Goal: Task Accomplishment & Management: Manage account settings

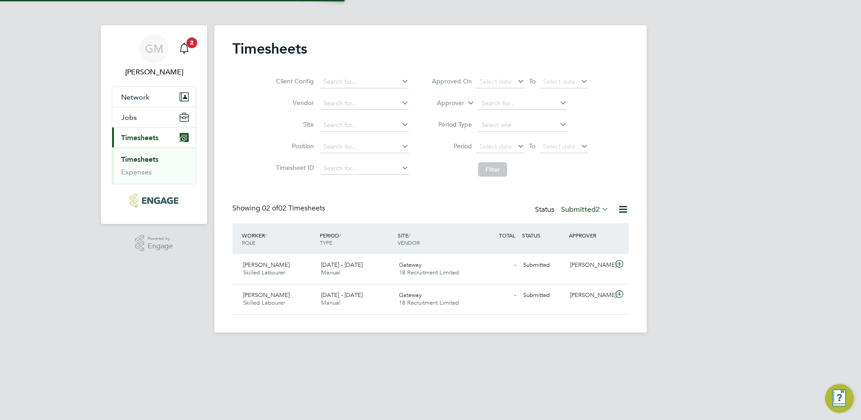
scroll to position [23, 78]
click at [385, 270] on div "18 - 24 Aug 2025 Manual" at bounding box center [356, 268] width 78 height 23
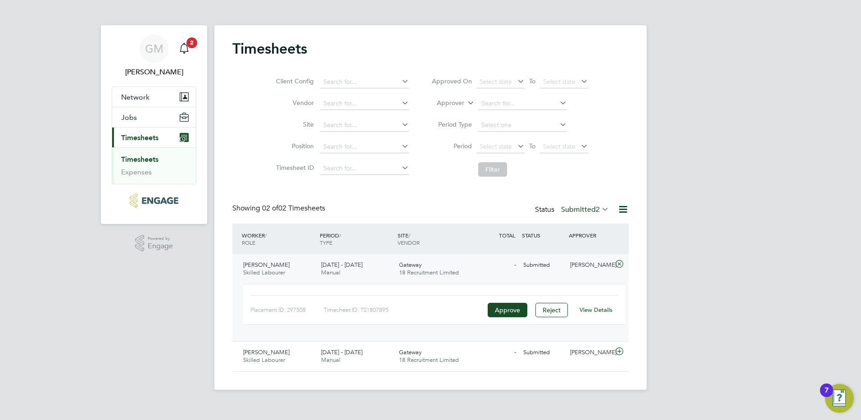
click at [599, 315] on div "View Details" at bounding box center [595, 309] width 44 height 14
click at [599, 311] on link "View Details" at bounding box center [595, 310] width 33 height 8
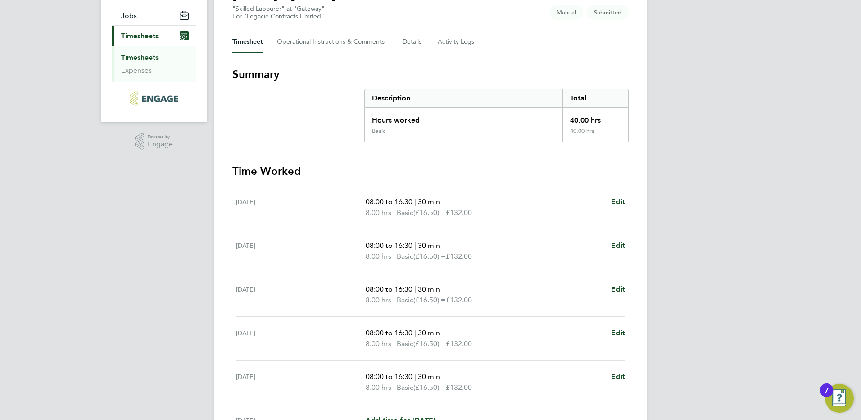
scroll to position [231, 0]
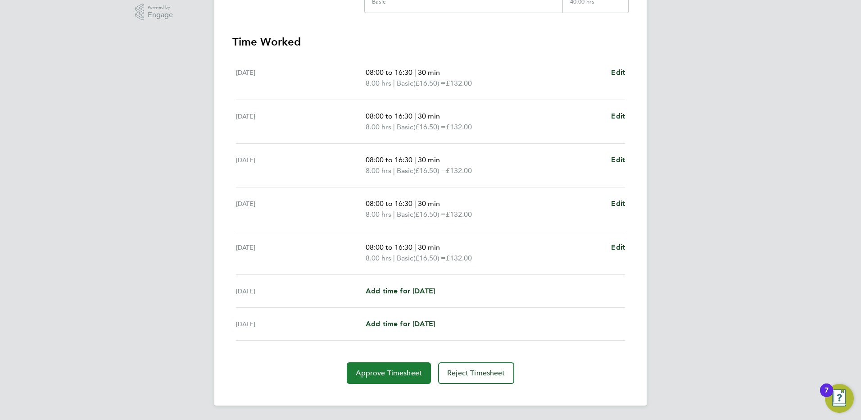
click at [389, 371] on span "Approve Timesheet" at bounding box center [389, 372] width 66 height 9
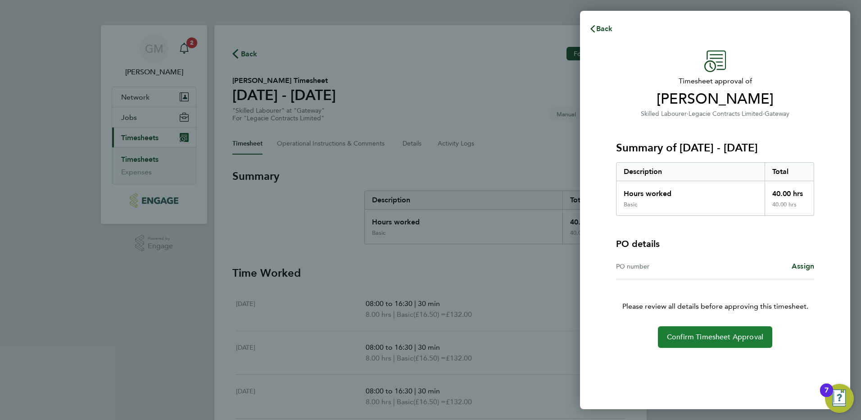
click at [710, 333] on span "Confirm Timesheet Approval" at bounding box center [715, 336] width 96 height 9
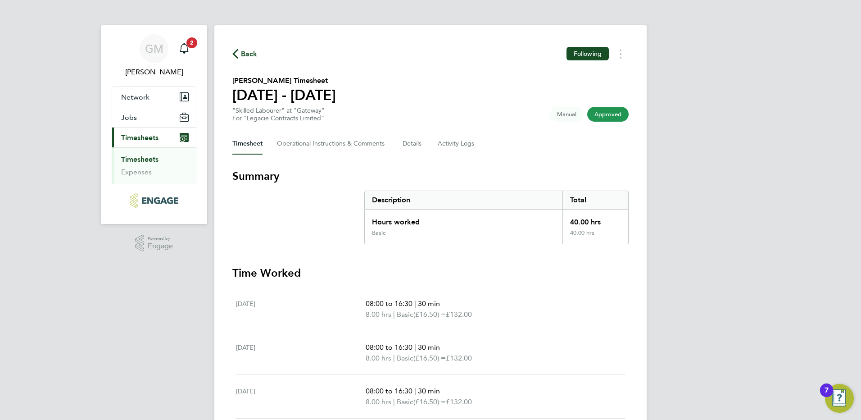
click at [143, 158] on link "Timesheets" at bounding box center [139, 159] width 37 height 9
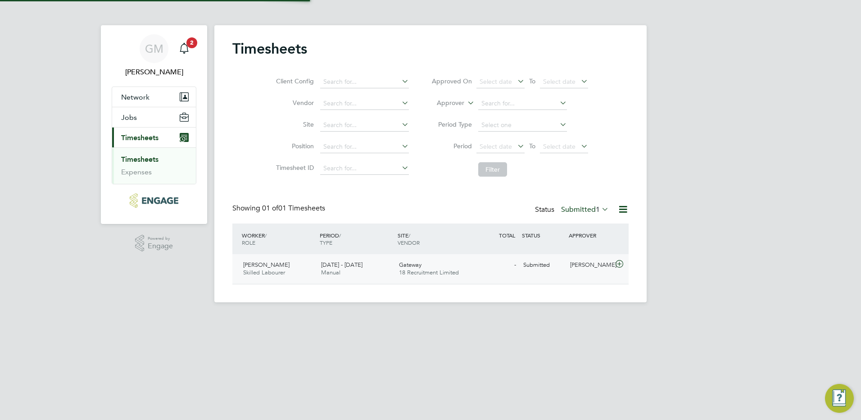
scroll to position [23, 78]
click at [443, 271] on span "18 Recruitment Limited" at bounding box center [429, 272] width 60 height 8
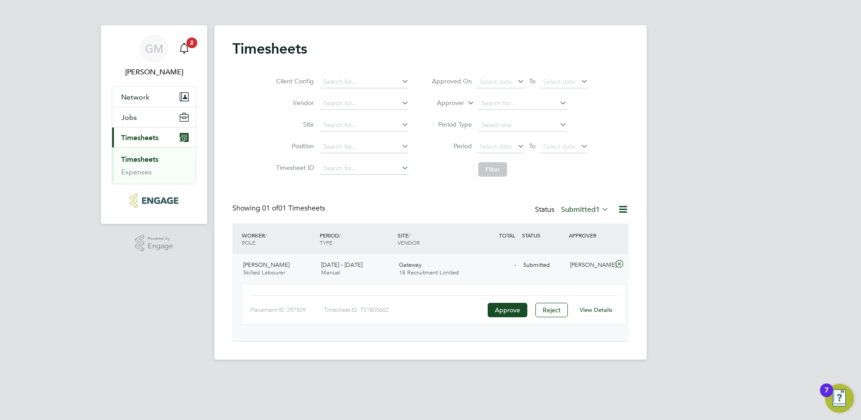
click at [586, 307] on link "View Details" at bounding box center [595, 310] width 33 height 8
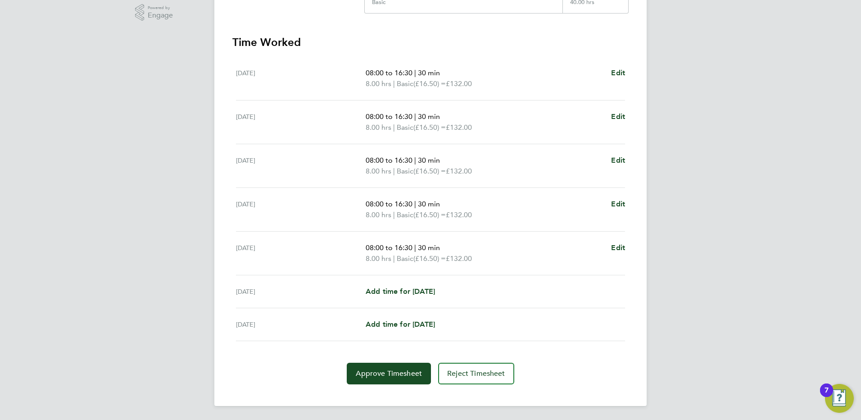
scroll to position [231, 0]
click at [404, 370] on span "Approve Timesheet" at bounding box center [389, 372] width 66 height 9
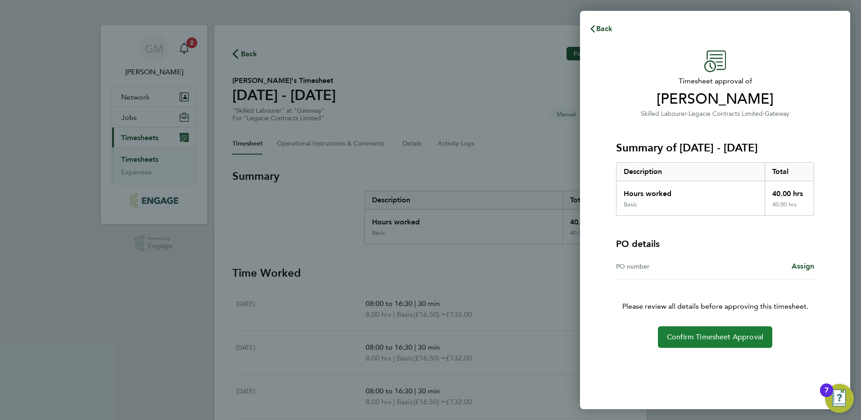
click at [742, 336] on span "Confirm Timesheet Approval" at bounding box center [715, 336] width 96 height 9
